Goal: Go to known website: Go to known website

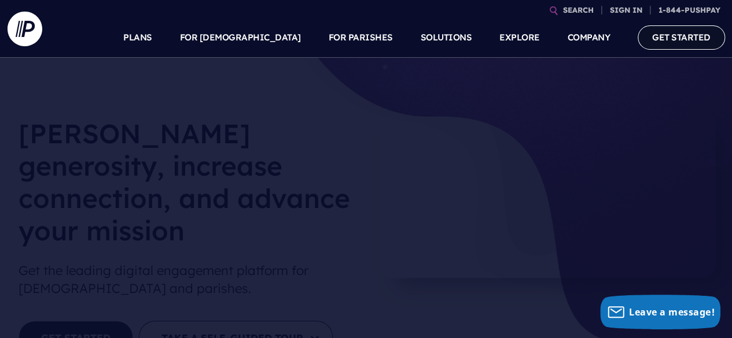
click at [651, 37] on link "GET STARTED" at bounding box center [681, 37] width 87 height 24
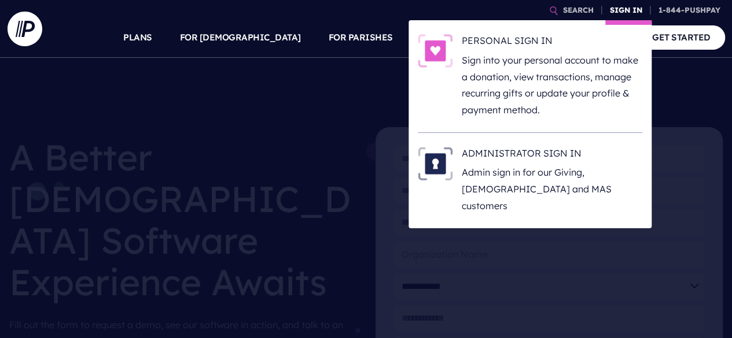
click at [622, 8] on link "SIGN IN" at bounding box center [626, 10] width 42 height 20
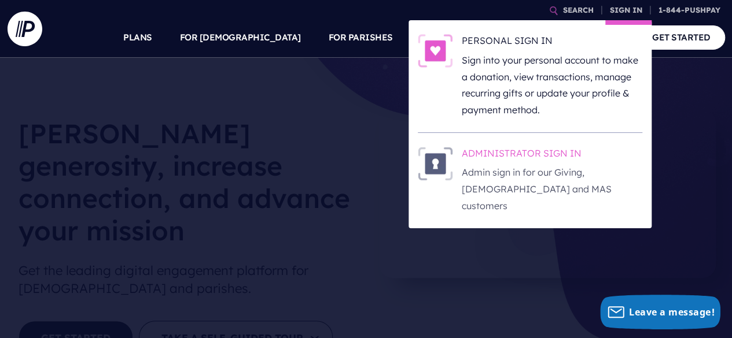
click at [502, 179] on p "Admin sign in for our Giving, [DEMOGRAPHIC_DATA] and MAS customers" at bounding box center [552, 189] width 180 height 50
